Goal: Task Accomplishment & Management: Manage account settings

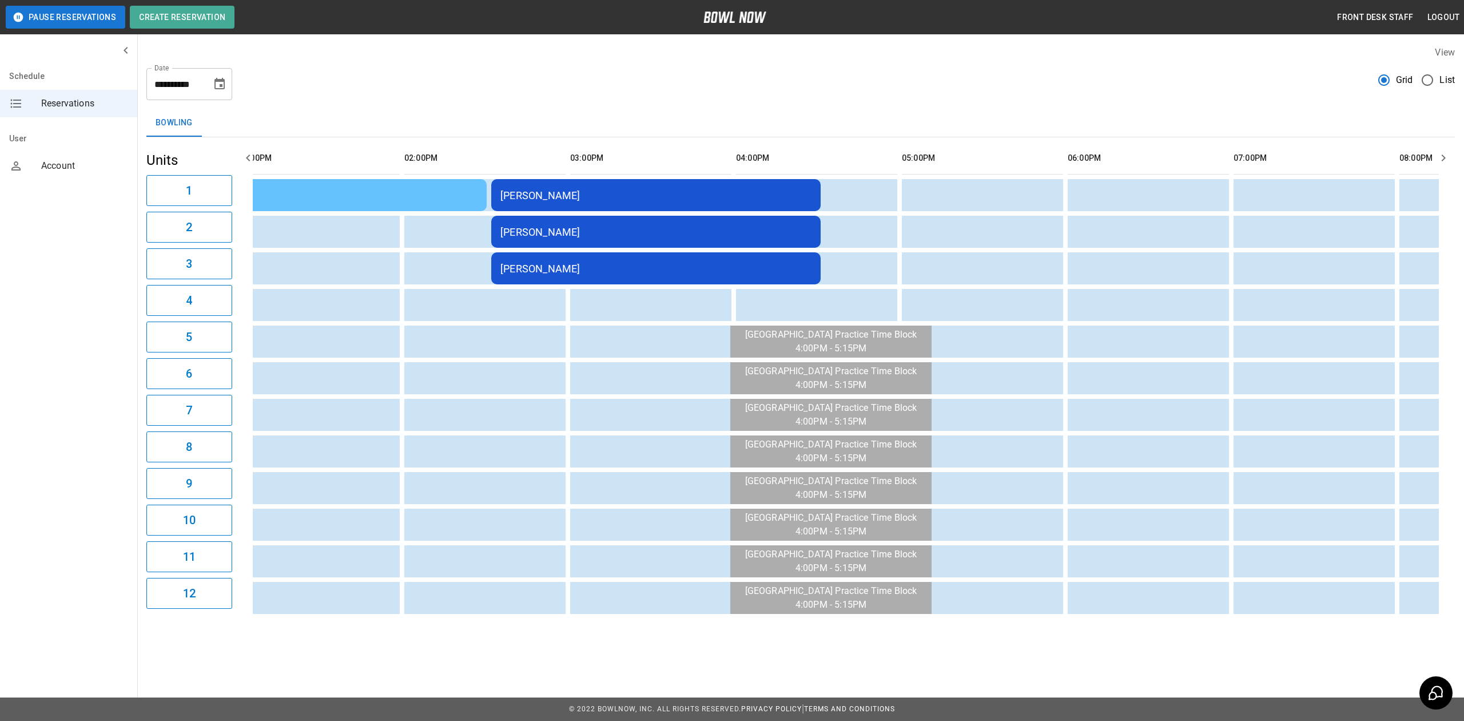
scroll to position [0, 72]
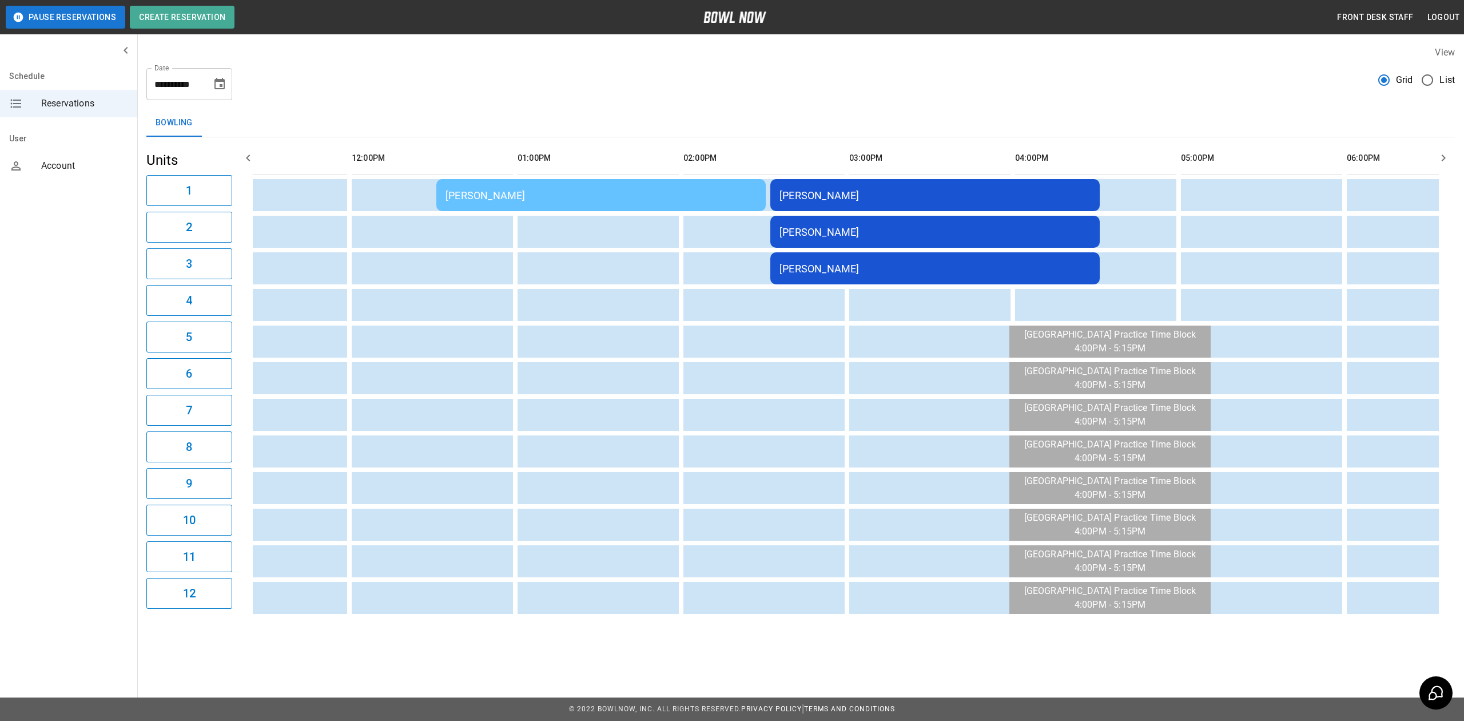
click at [849, 186] on td "[PERSON_NAME]" at bounding box center [934, 195] width 329 height 32
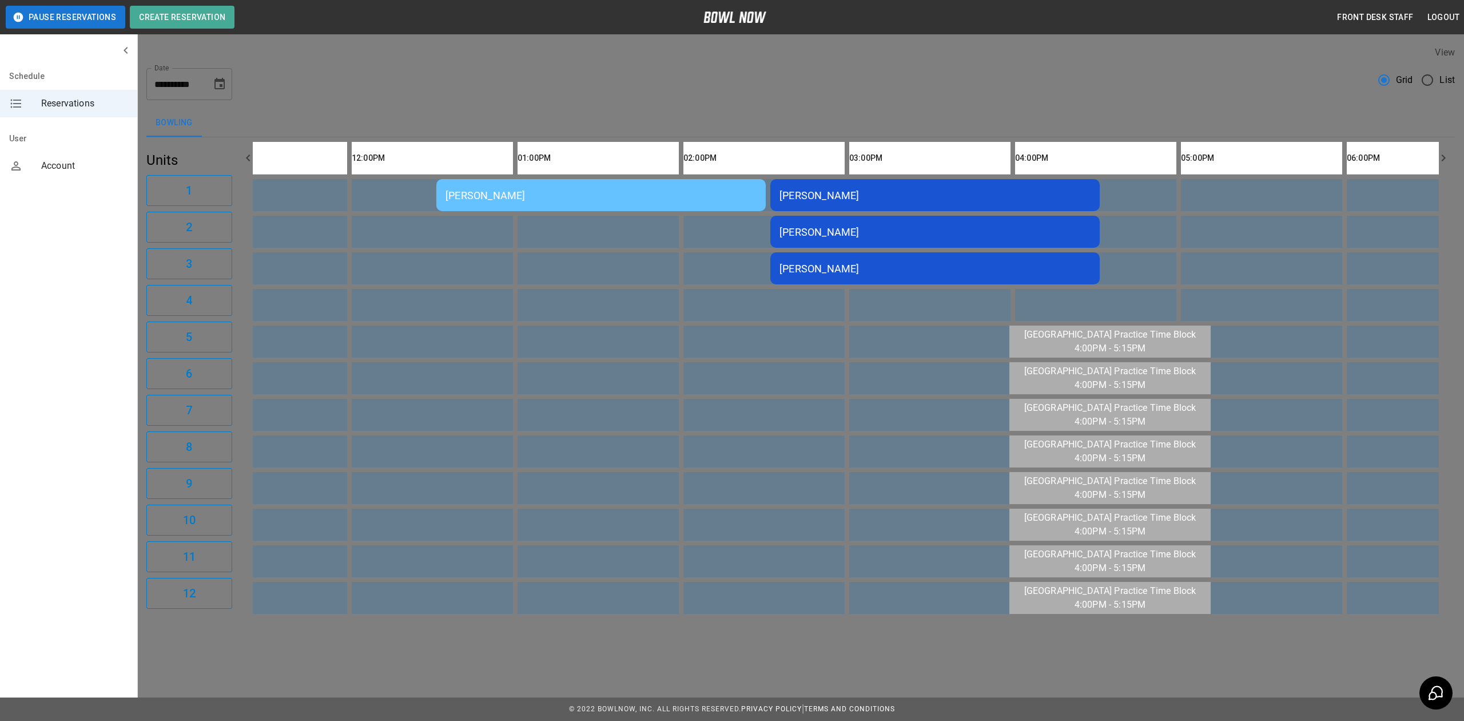
scroll to position [18, 0]
click at [1153, 99] on div at bounding box center [732, 360] width 1464 height 721
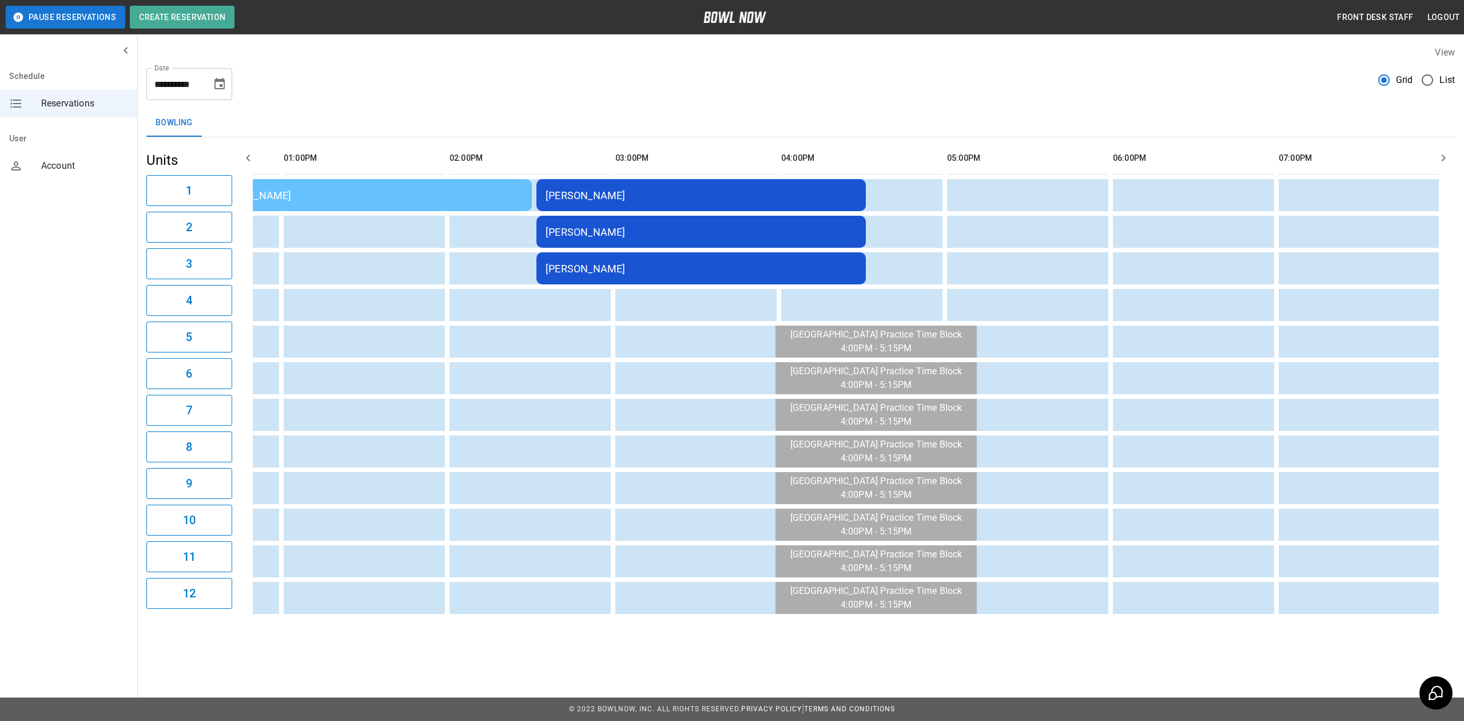
scroll to position [0, 307]
drag, startPoint x: 1197, startPoint y: 81, endPoint x: 1234, endPoint y: 60, distance: 42.3
click at [1197, 81] on div "**********" at bounding box center [800, 79] width 1308 height 41
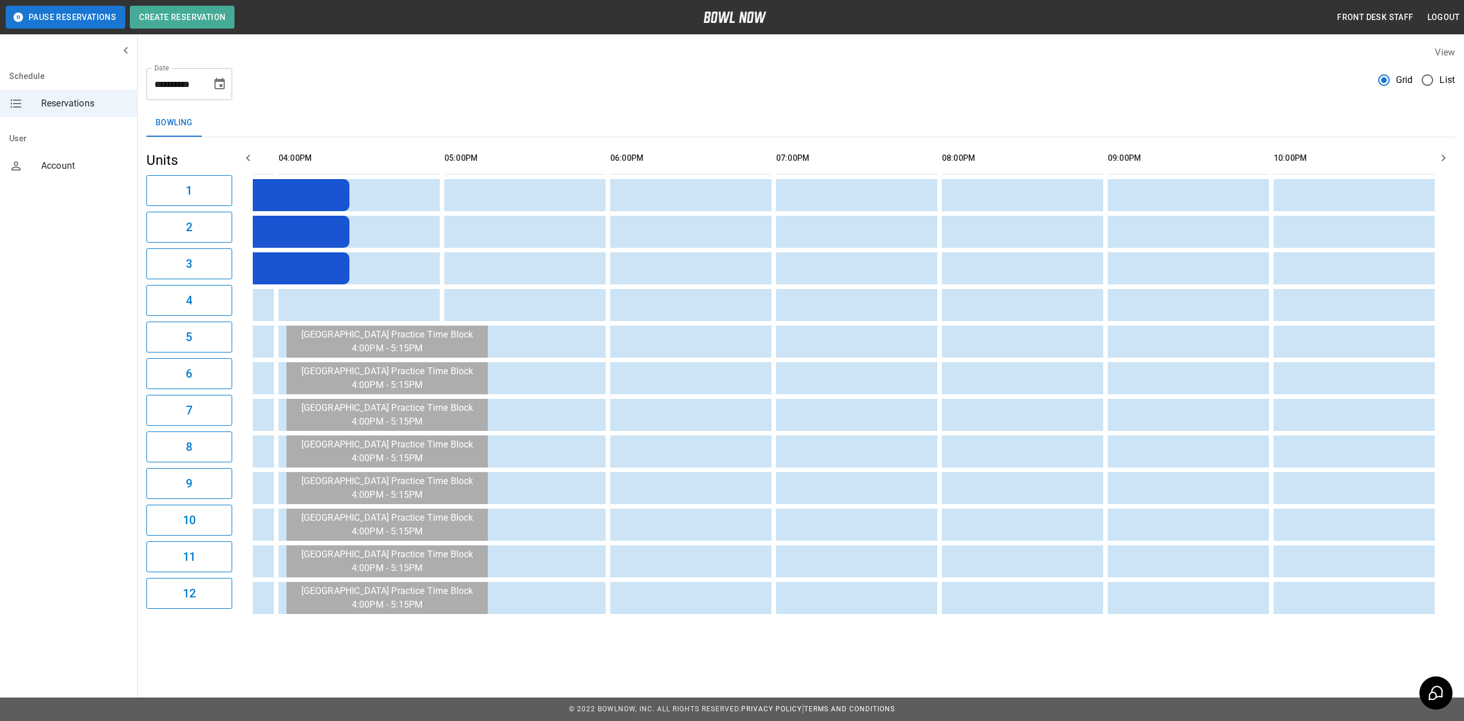
scroll to position [0, 0]
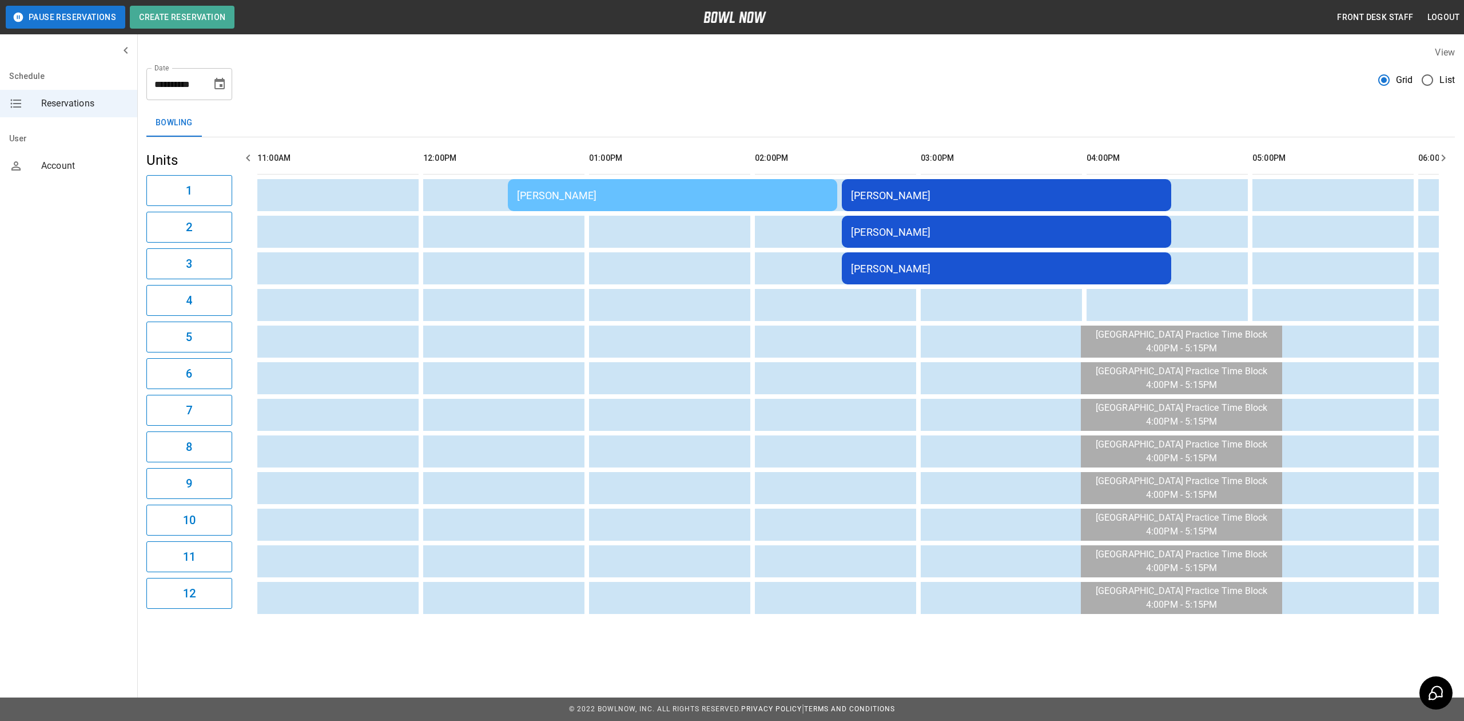
click at [677, 196] on div "[PERSON_NAME]" at bounding box center [672, 195] width 311 height 12
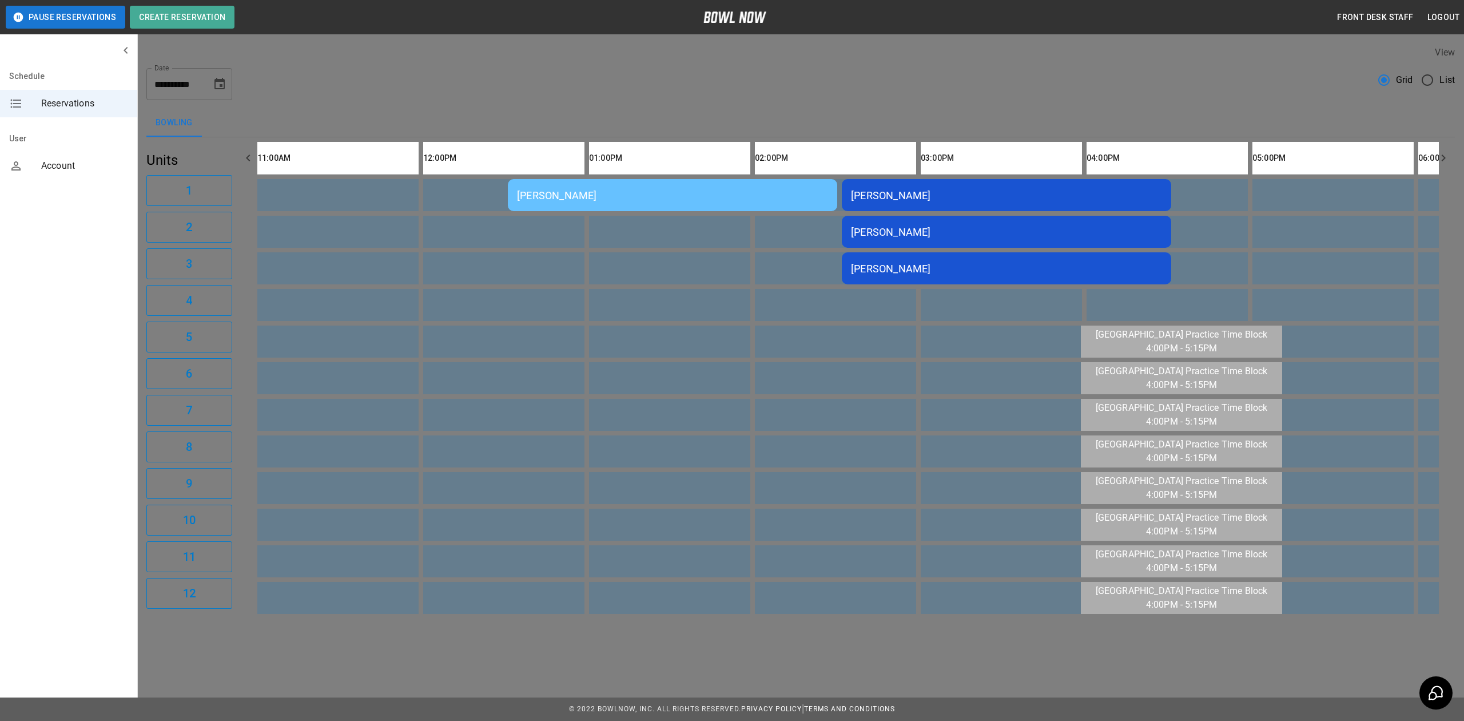
scroll to position [18, 0]
click at [1064, 99] on div at bounding box center [732, 360] width 1464 height 721
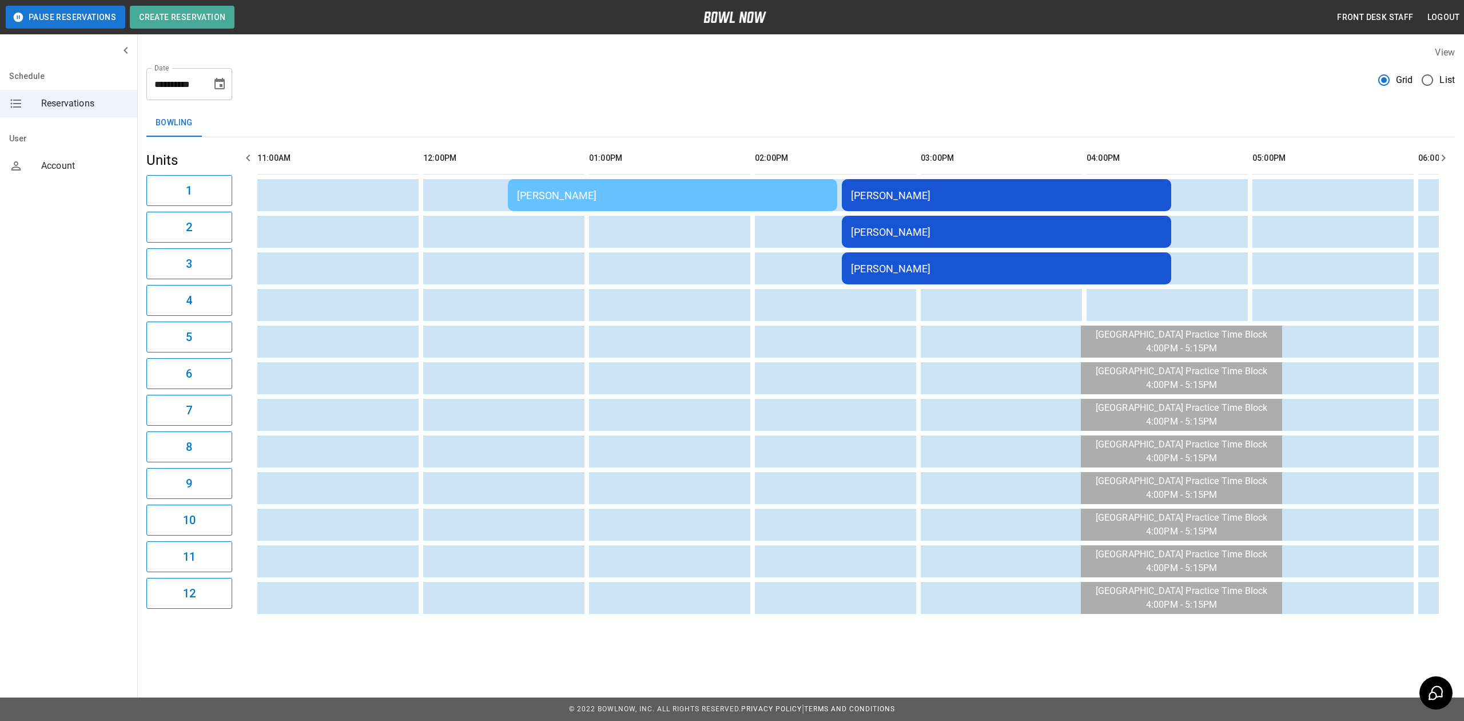
click at [201, 200] on button "1" at bounding box center [189, 190] width 86 height 31
click at [798, 181] on td "[PERSON_NAME]" at bounding box center [672, 195] width 329 height 32
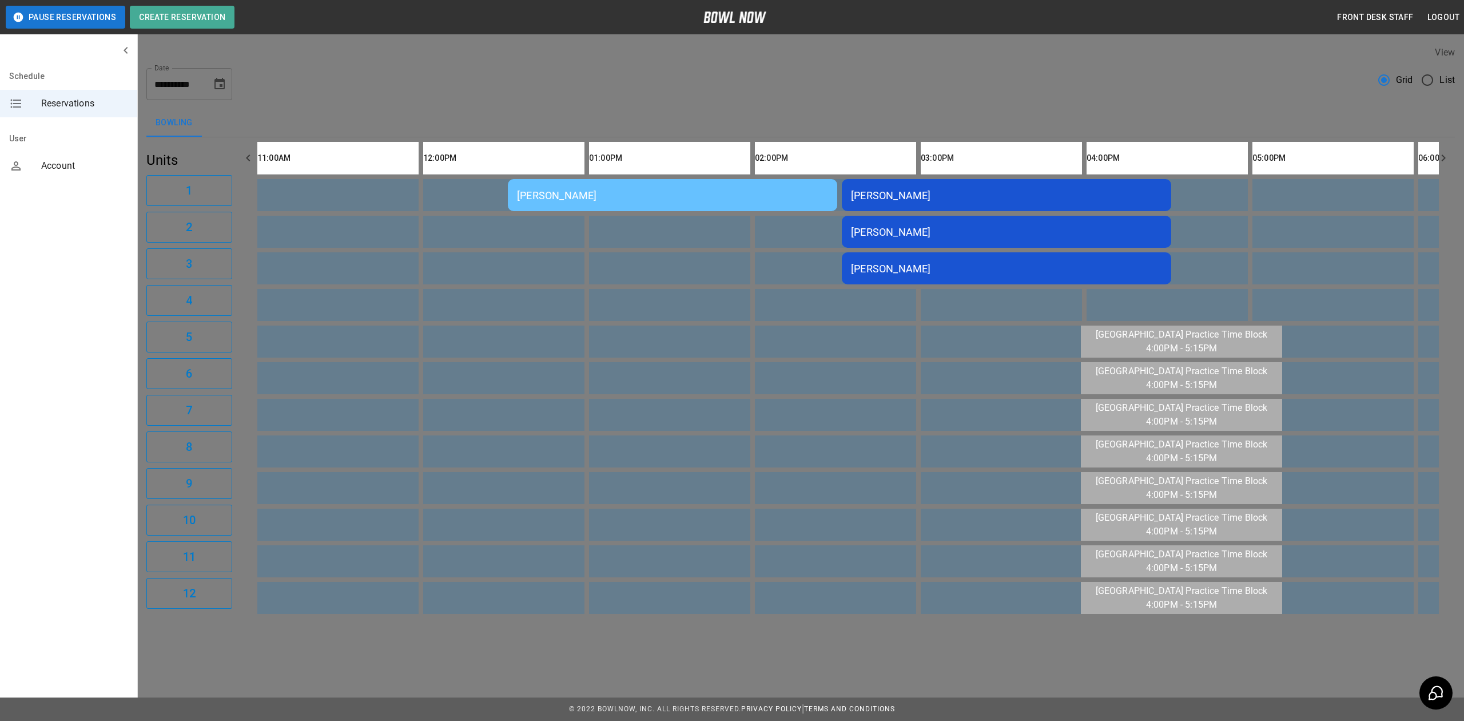
scroll to position [300, 0]
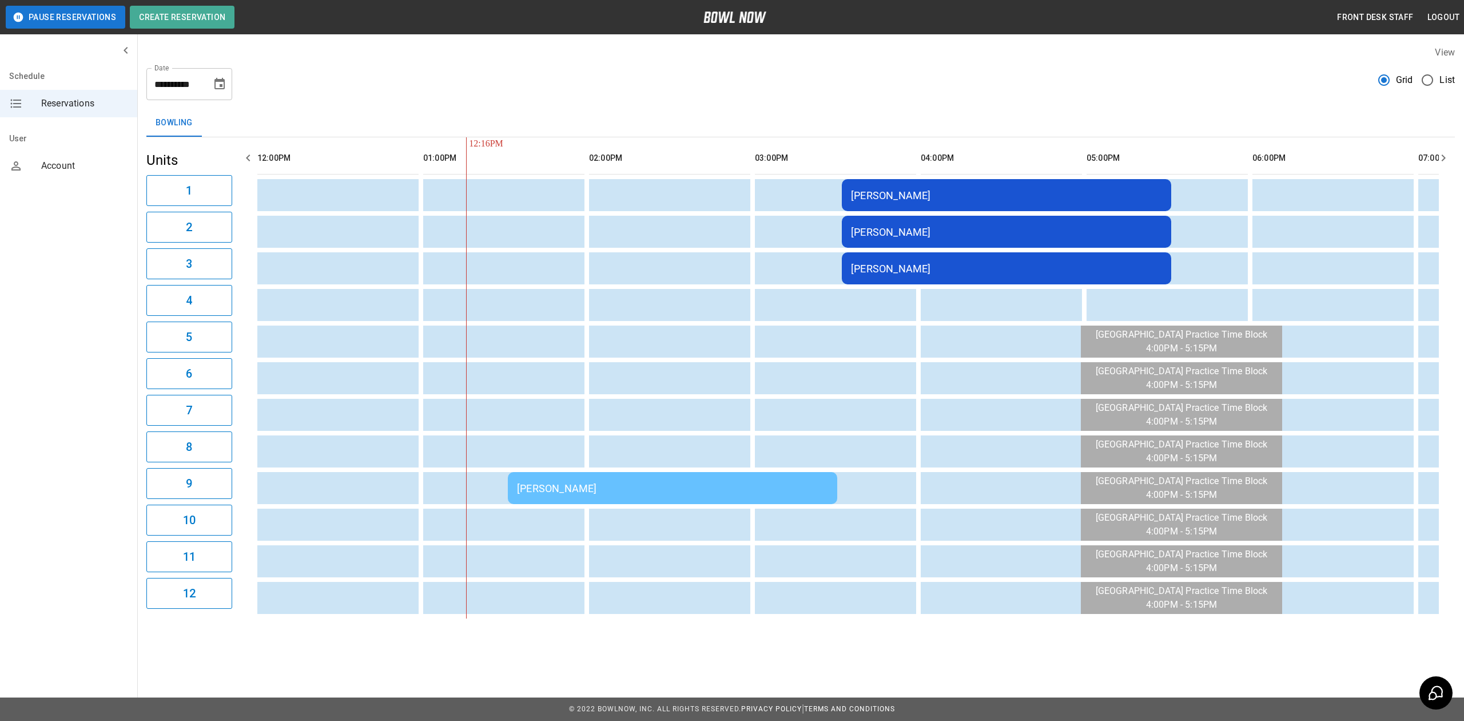
scroll to position [0, 166]
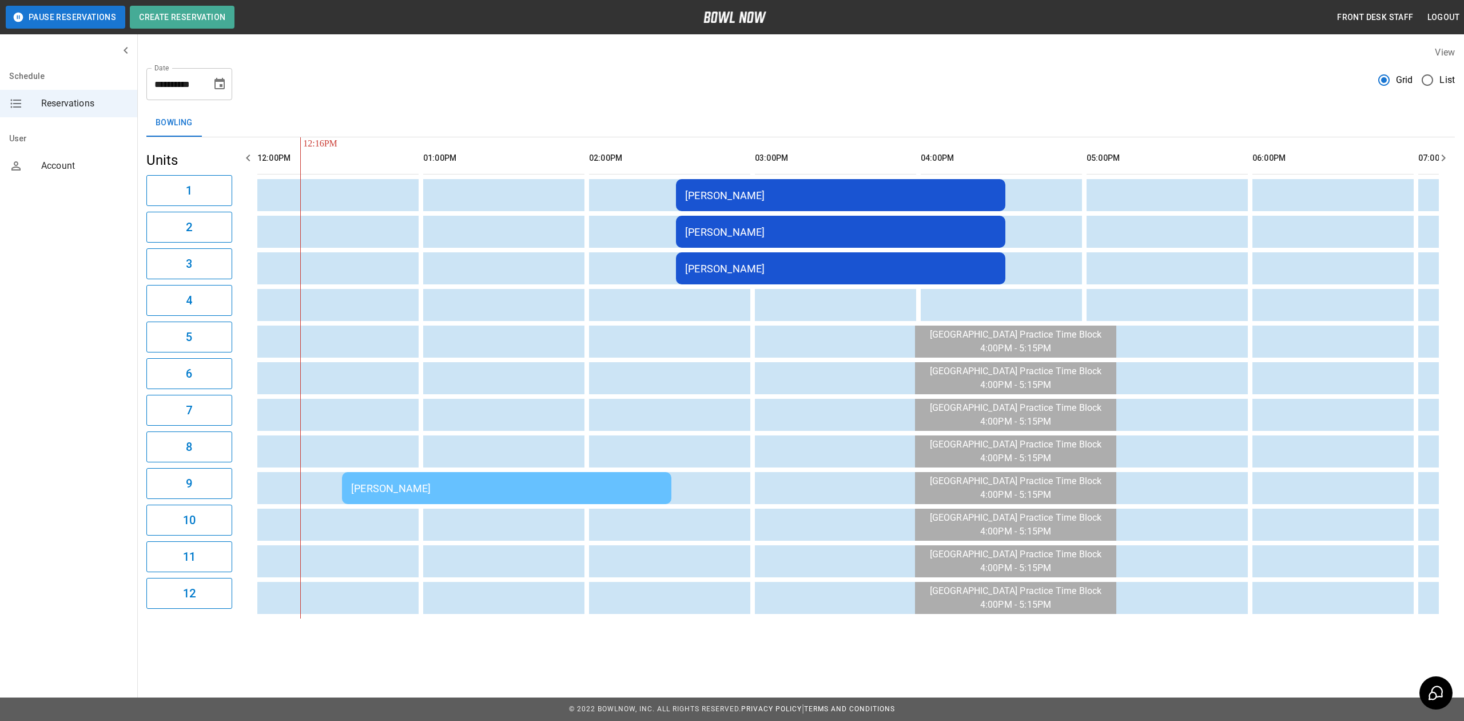
click at [572, 499] on td "[PERSON_NAME]" at bounding box center [506, 488] width 329 height 32
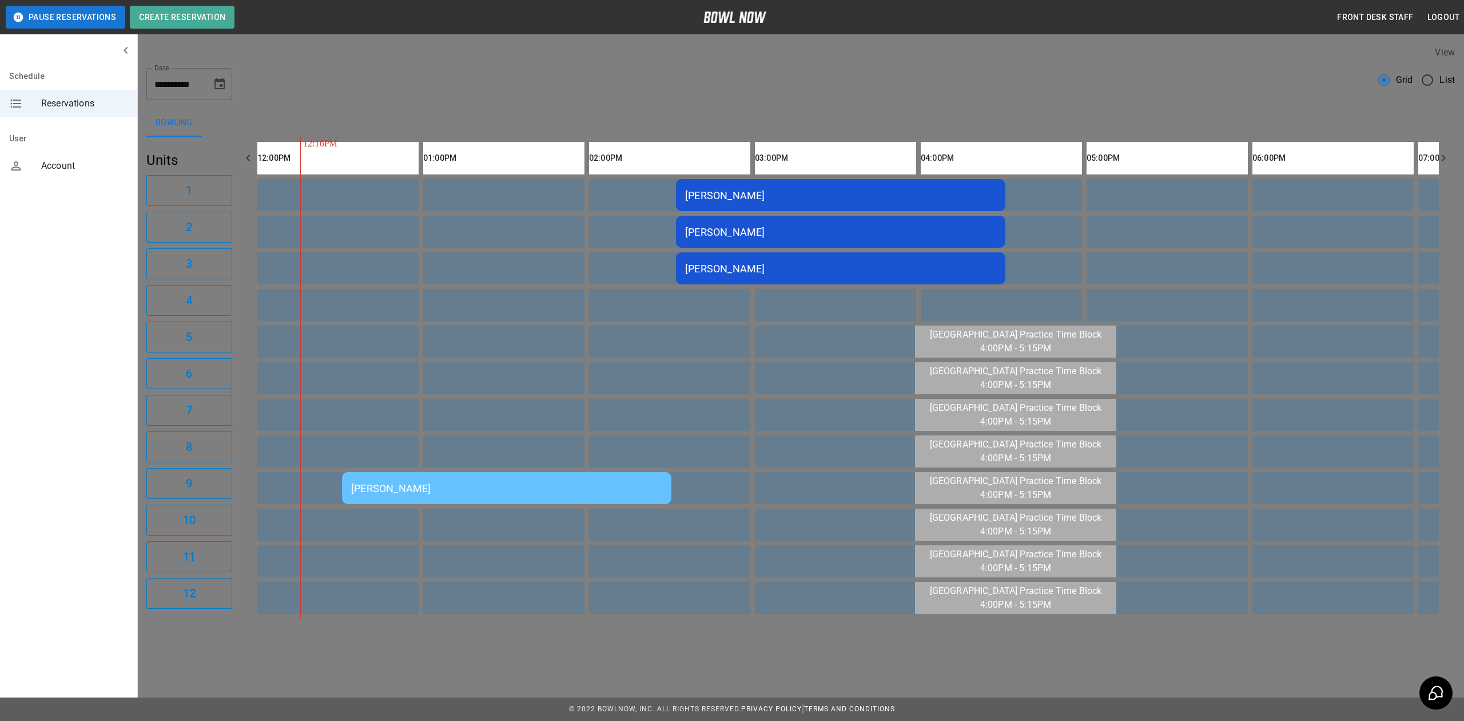
scroll to position [18, 0]
click at [1131, 90] on div at bounding box center [732, 360] width 1464 height 721
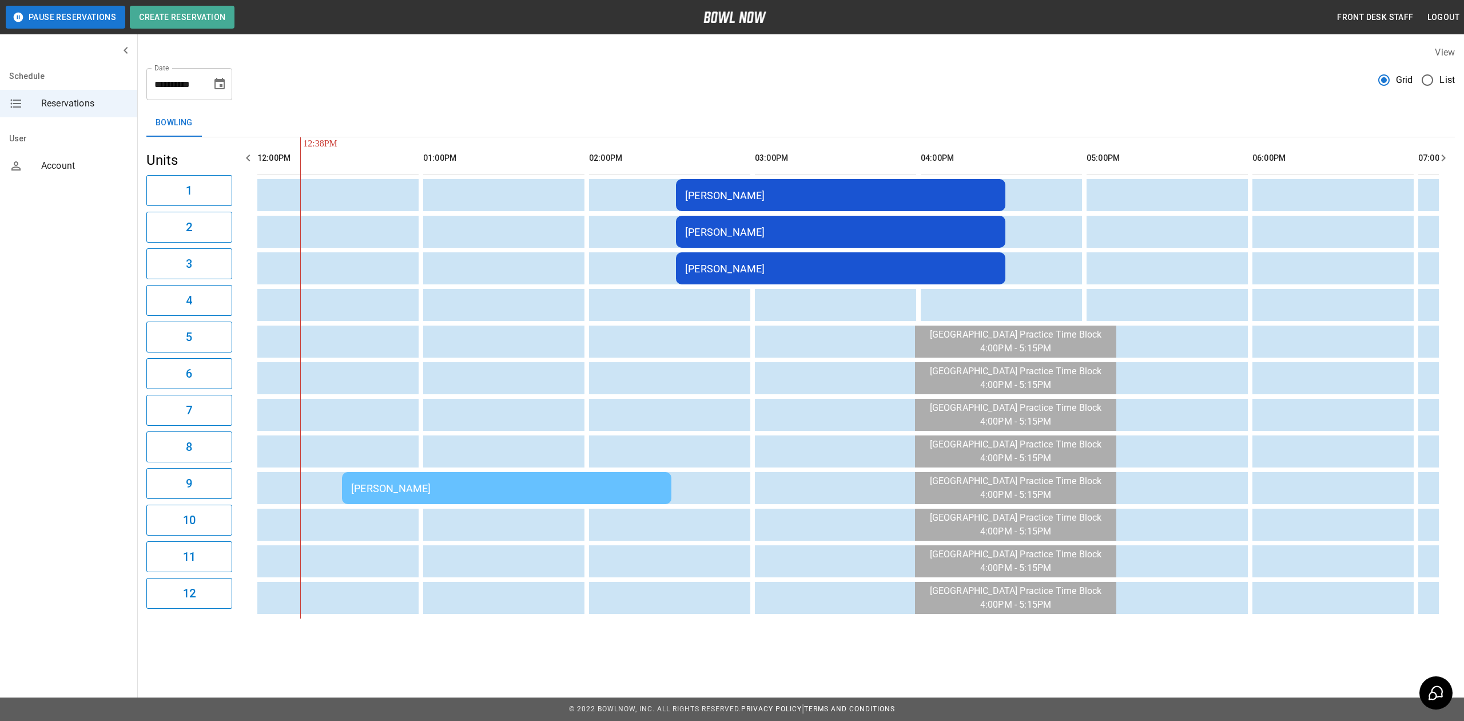
click at [218, 83] on icon "Choose date, selected date is Aug 21, 2025" at bounding box center [220, 84] width 14 height 14
click at [102, 433] on button "22" at bounding box center [93, 439] width 18 height 12
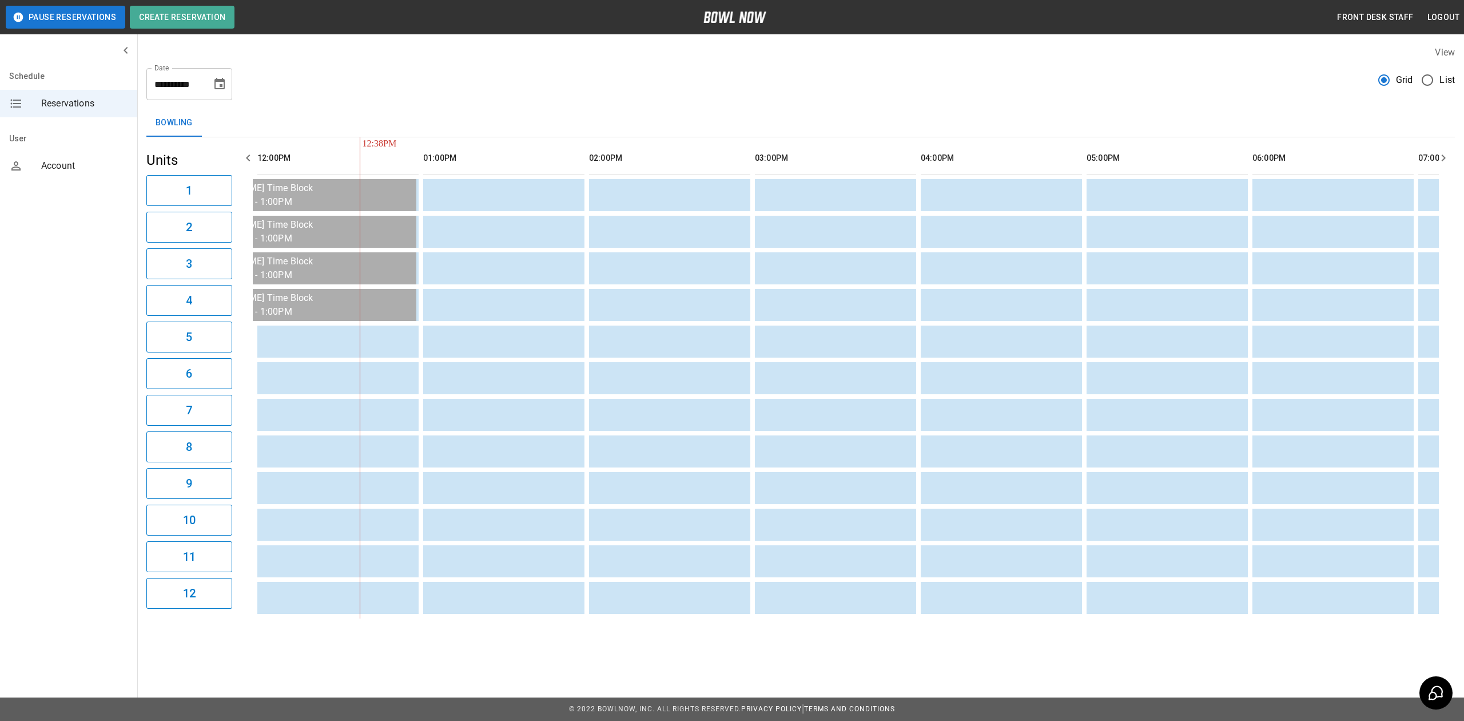
click at [742, 618] on div "12:38PM" at bounding box center [846, 377] width 1186 height 481
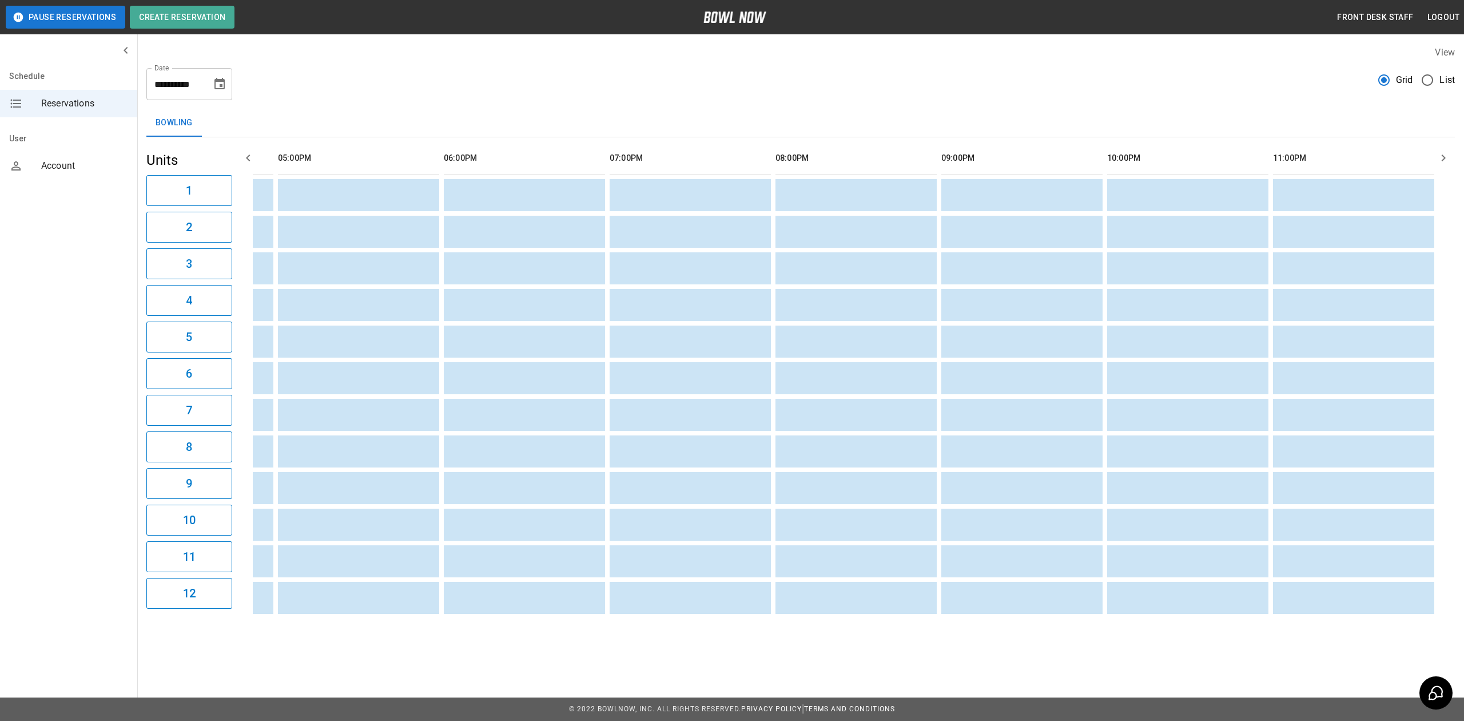
scroll to position [0, 166]
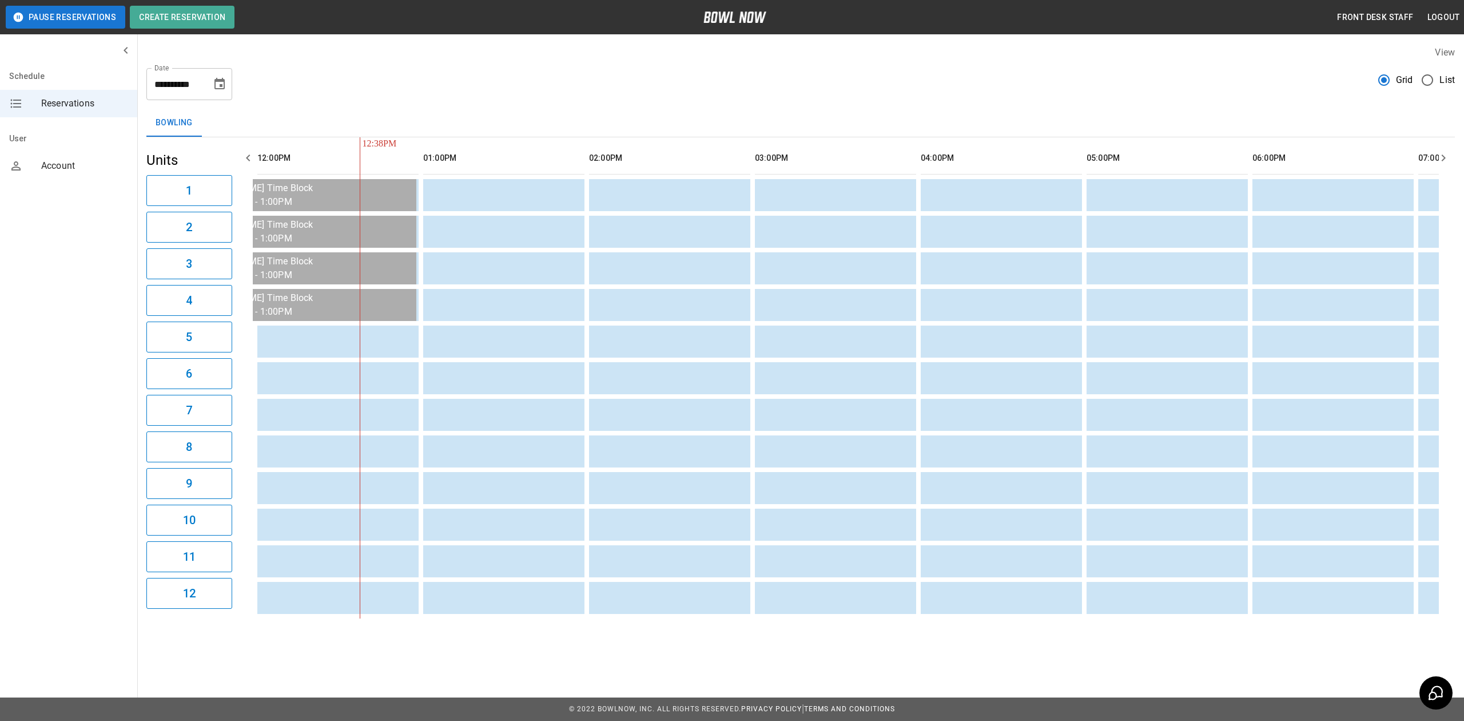
click at [225, 80] on icon "Choose date, selected date is Aug 22, 2025" at bounding box center [220, 84] width 14 height 14
click at [102, 421] on button "21" at bounding box center [93, 427] width 18 height 12
type input "**********"
